Goal: Task Accomplishment & Management: Manage account settings

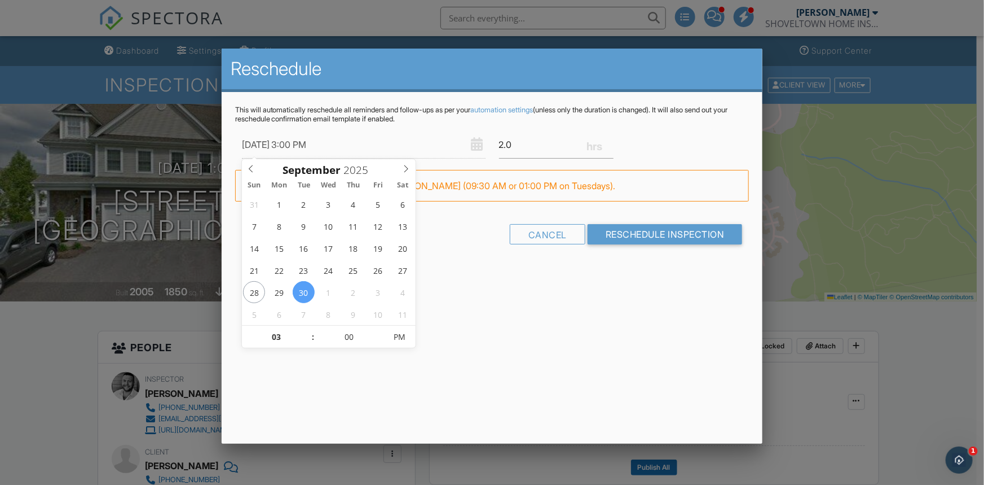
click at [570, 292] on div "Reschedule This will automatically reschedule all reminders and follow-ups as p…" at bounding box center [493, 246] width 542 height 395
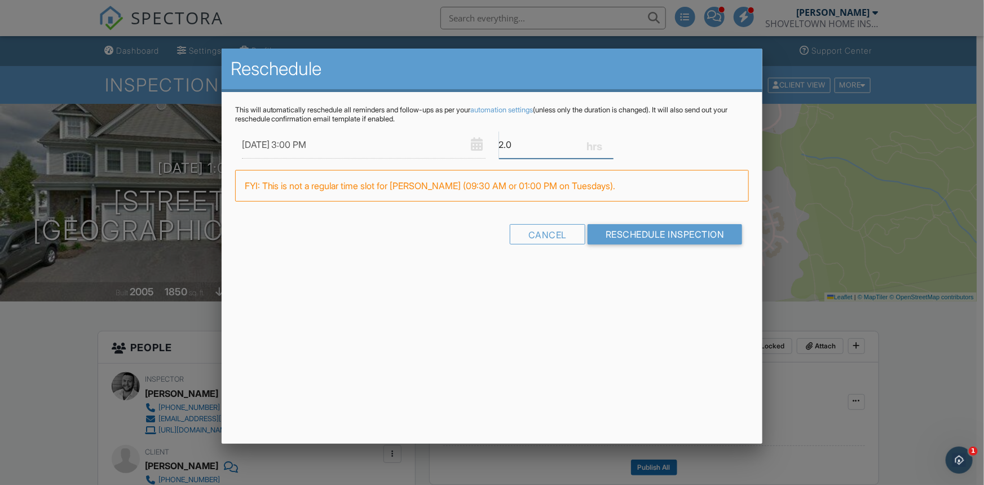
click at [513, 147] on input "2.0" at bounding box center [556, 145] width 115 height 28
type input "2.5"
click at [659, 236] on div "Cancel Reschedule Inspection" at bounding box center [492, 235] width 514 height 29
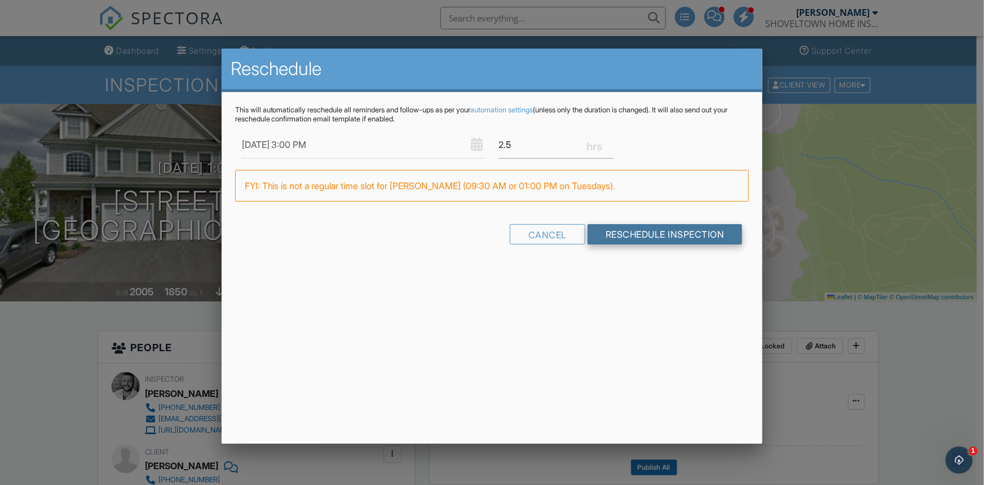
click at [656, 236] on input "Reschedule Inspection" at bounding box center [665, 234] width 155 height 20
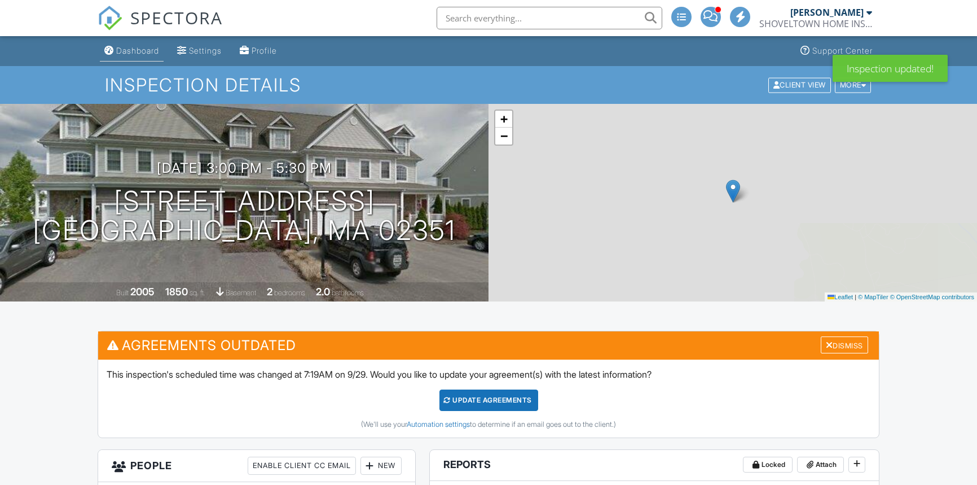
click at [144, 52] on div "Dashboard" at bounding box center [137, 51] width 43 height 10
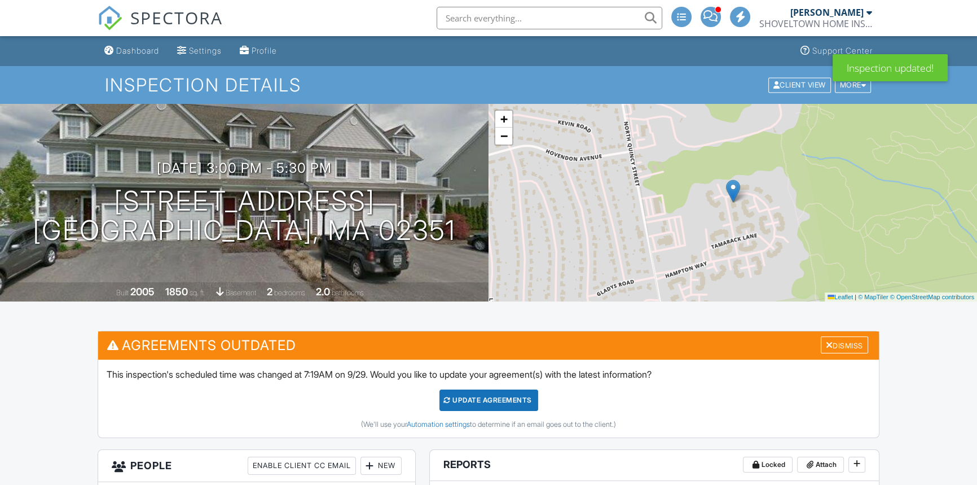
click at [144, 52] on div at bounding box center [488, 242] width 977 height 485
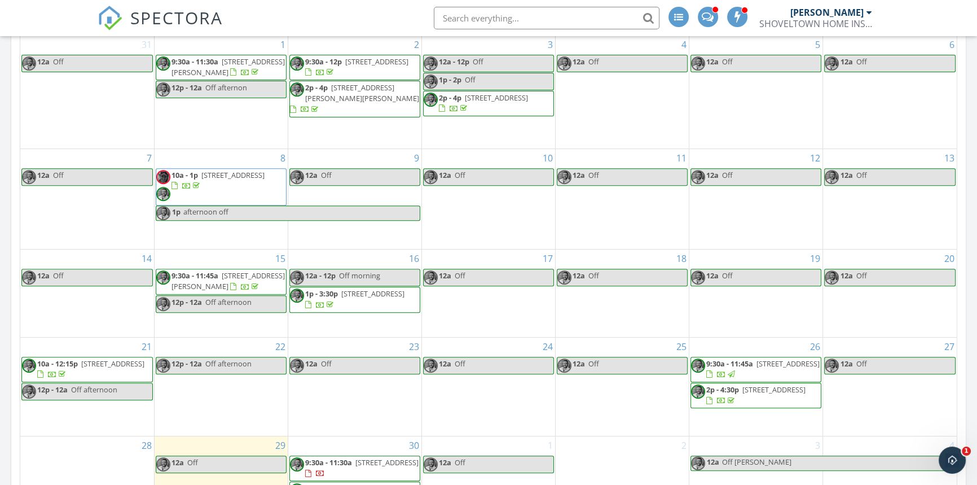
scroll to position [718, 0]
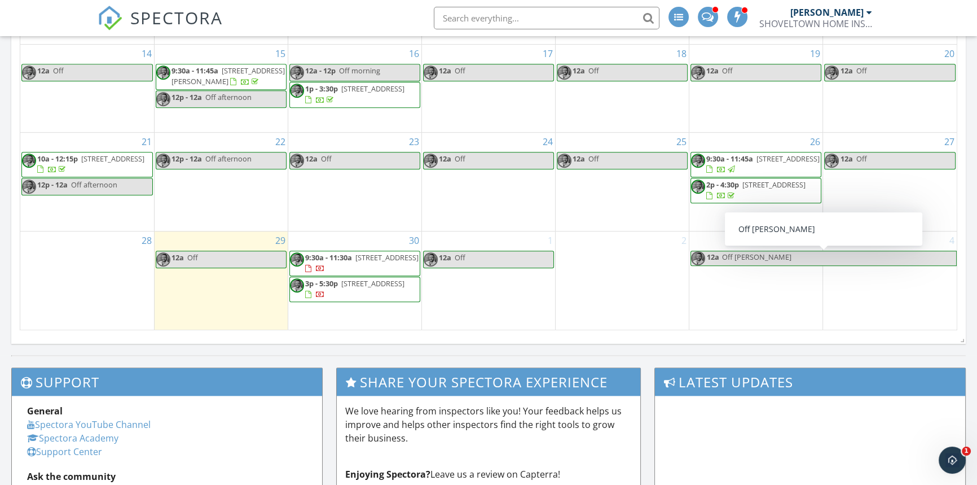
click at [655, 269] on div "2" at bounding box center [622, 280] width 133 height 98
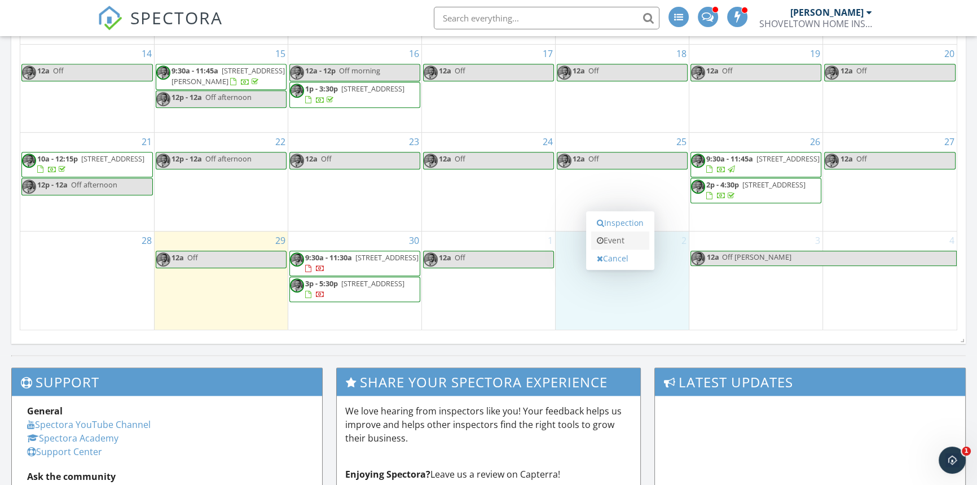
click at [615, 235] on link "Event" at bounding box center [620, 240] width 58 height 18
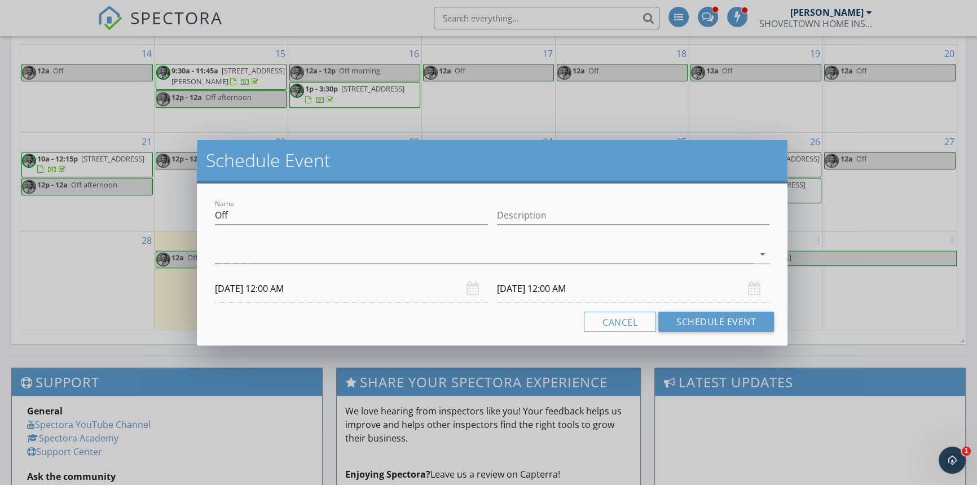
click at [262, 247] on div at bounding box center [484, 254] width 539 height 19
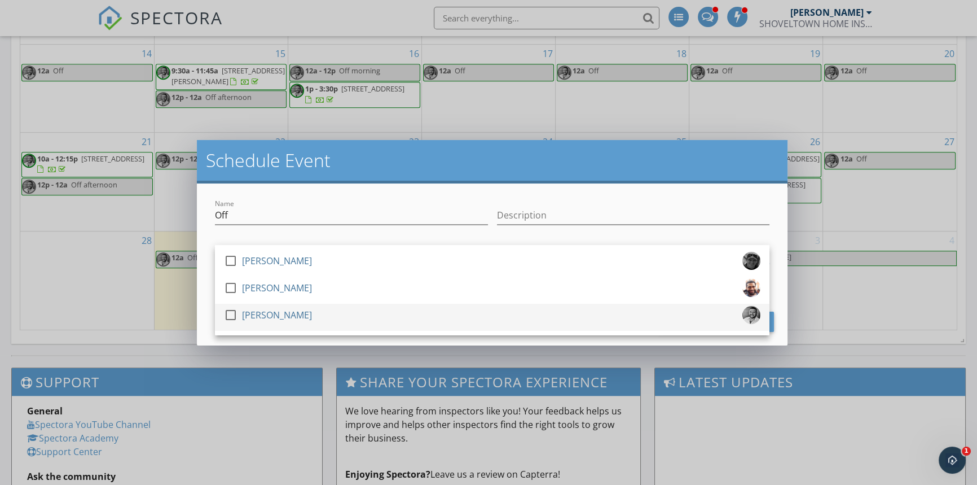
click at [250, 311] on div "[PERSON_NAME]" at bounding box center [277, 315] width 70 height 18
click at [344, 165] on h2 "Schedule Event" at bounding box center [492, 160] width 573 height 23
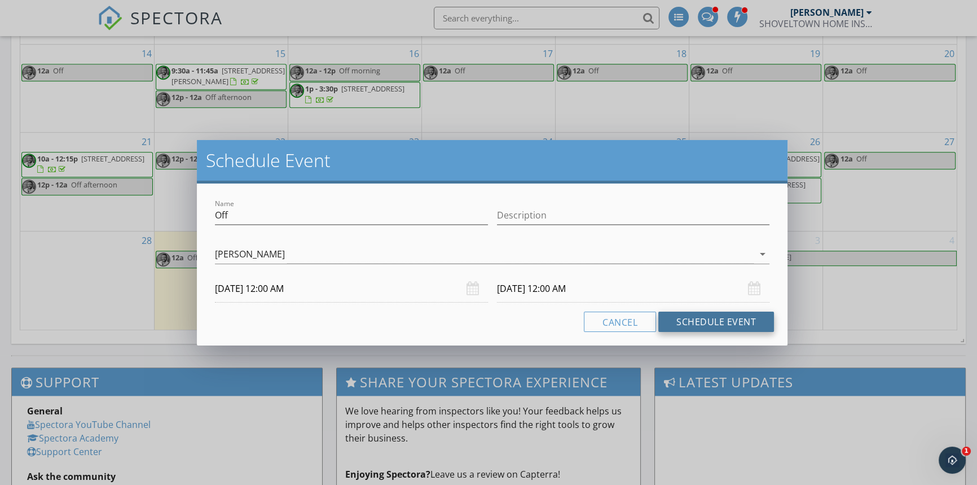
click at [707, 320] on button "Schedule Event" at bounding box center [716, 321] width 116 height 20
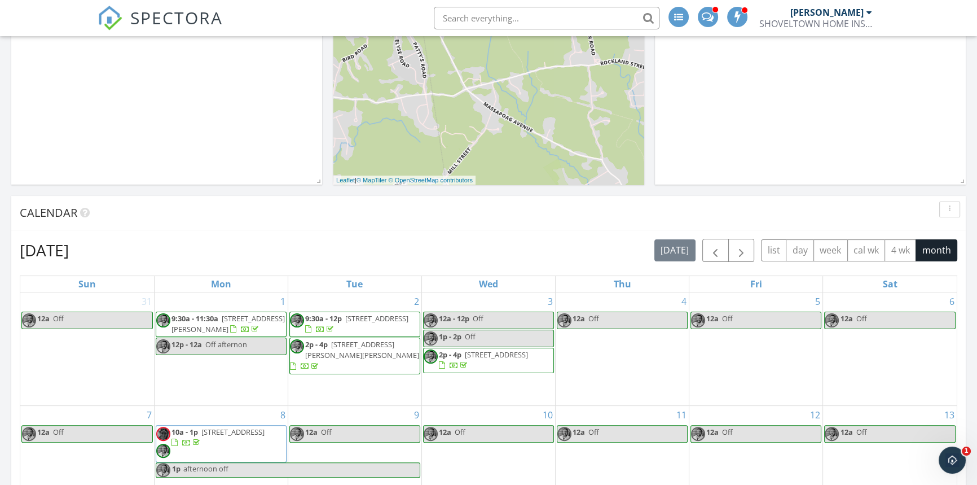
scroll to position [181, 0]
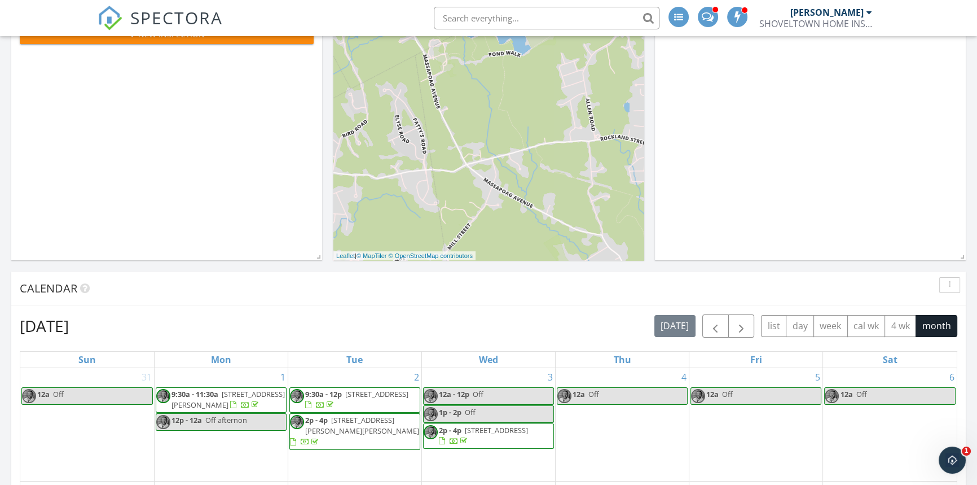
click at [810, 19] on div "SHOVELTOWN HOME INSPECTIONS LLC" at bounding box center [815, 23] width 113 height 11
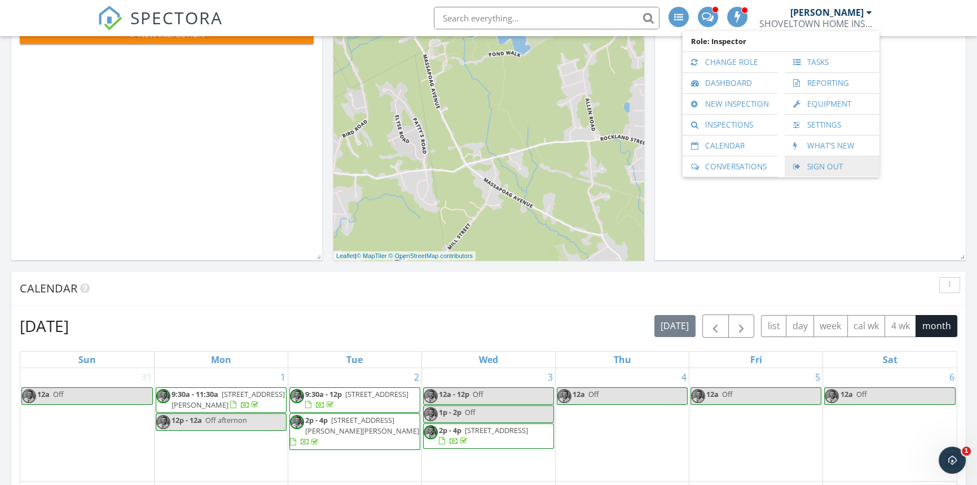
click at [833, 168] on link "Sign Out" at bounding box center [831, 166] width 83 height 20
